Goal: Information Seeking & Learning: Learn about a topic

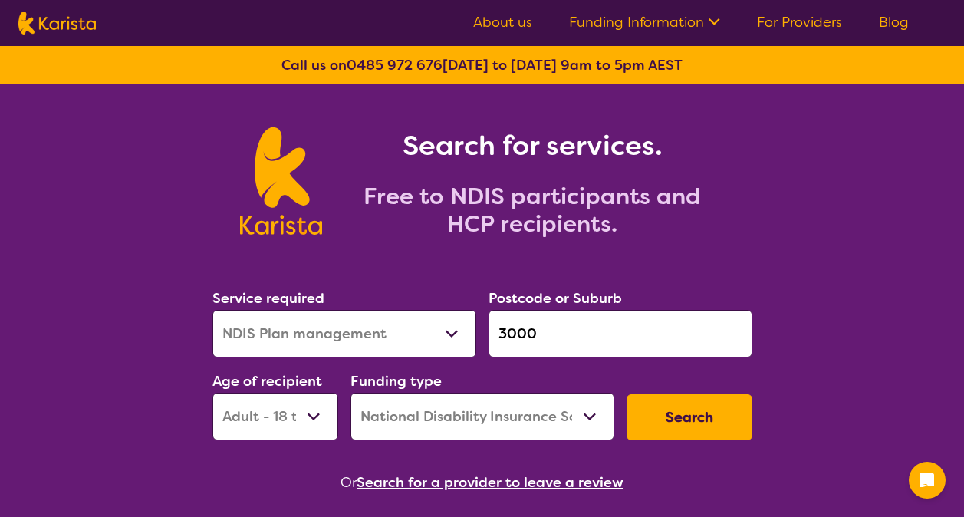
select select "NDIS Plan management"
select select "AD"
select select "NDIS"
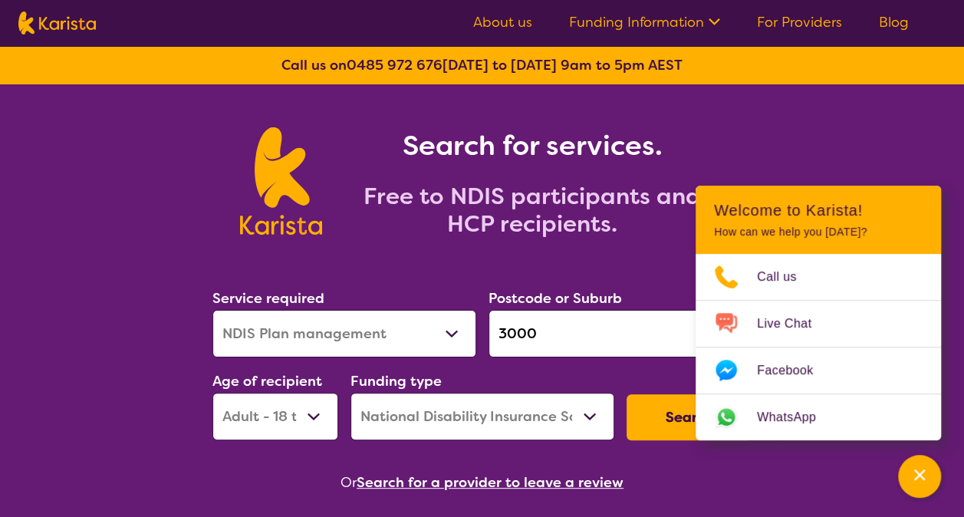
click at [652, 416] on button "Search" at bounding box center [689, 417] width 126 height 46
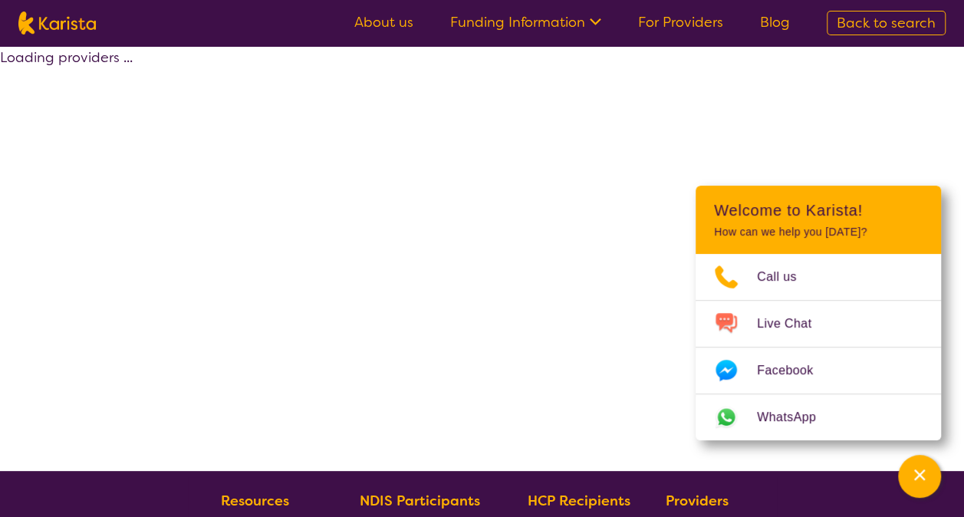
select select "by_score"
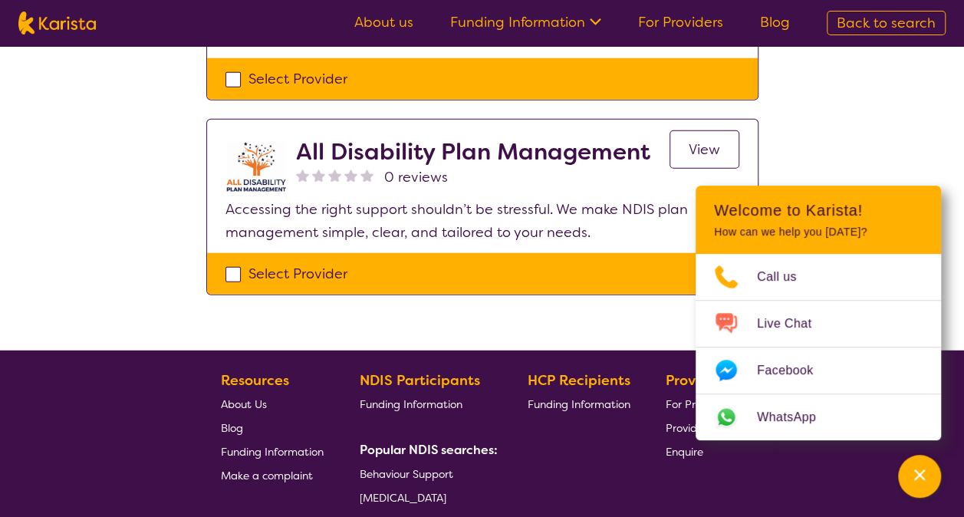
scroll to position [1845, 0]
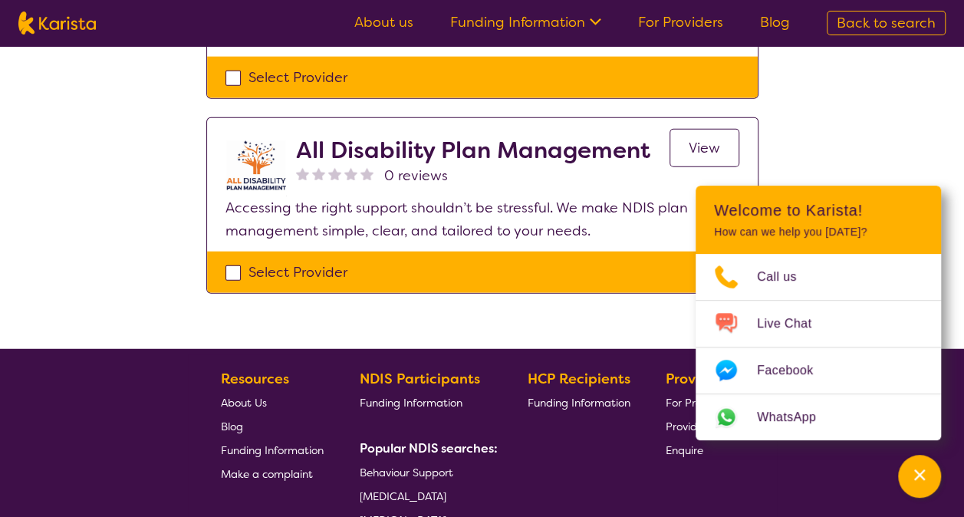
click at [686, 147] on link "View" at bounding box center [704, 148] width 70 height 38
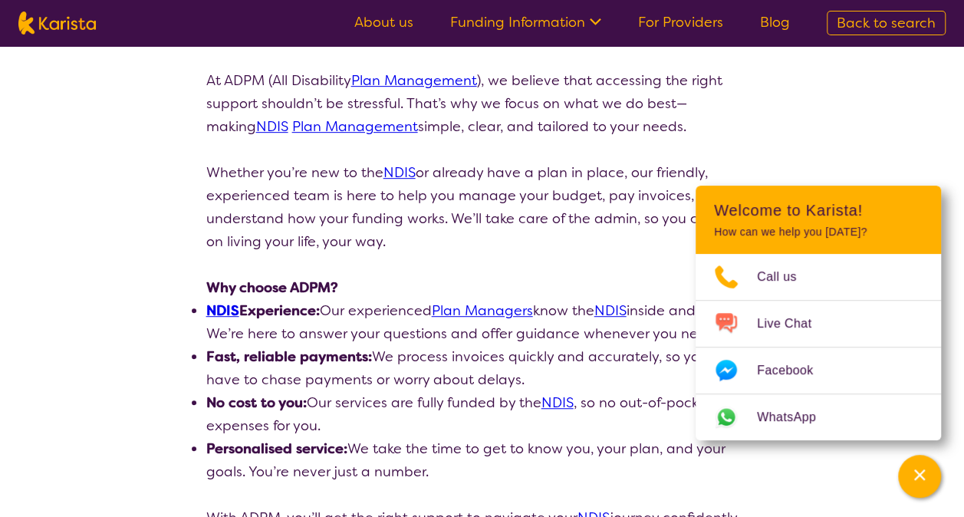
scroll to position [321, 0]
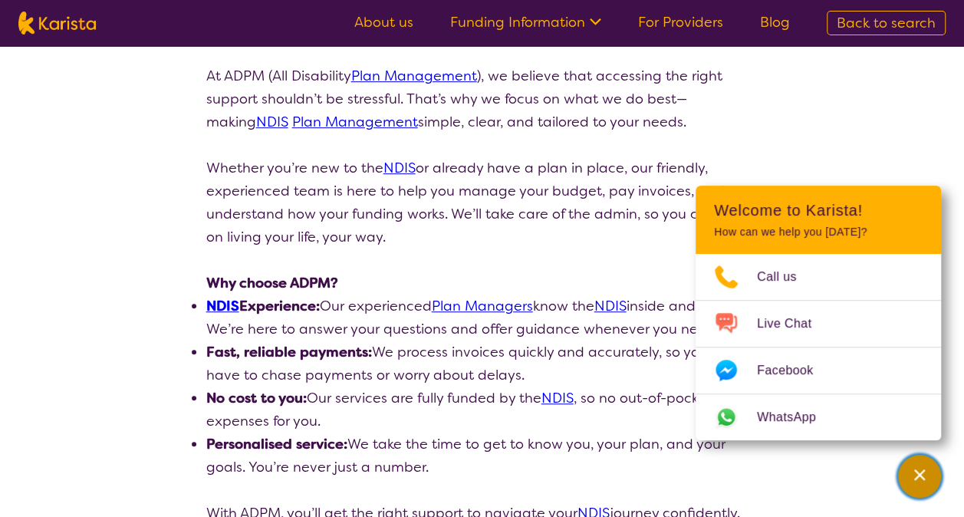
click at [923, 492] on div "Channel Menu" at bounding box center [919, 476] width 31 height 34
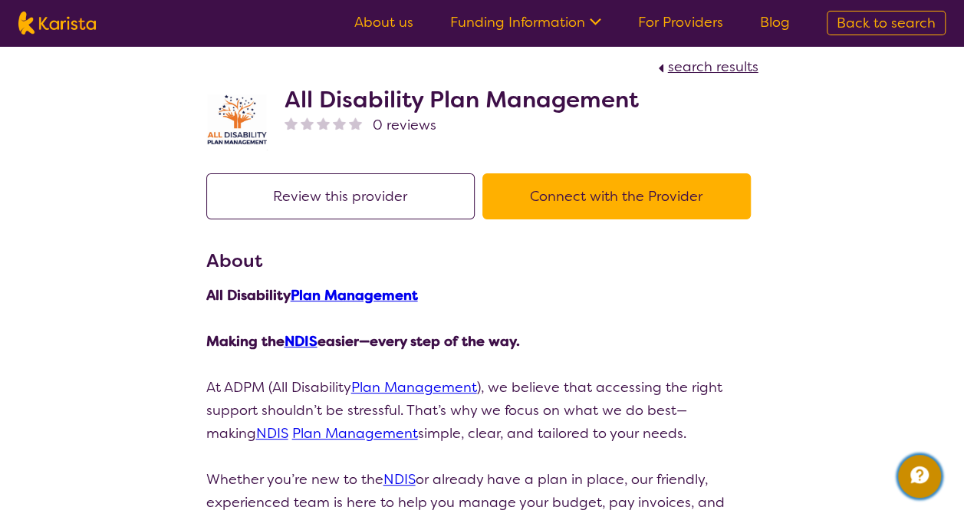
scroll to position [0, 0]
